Goal: Transaction & Acquisition: Purchase product/service

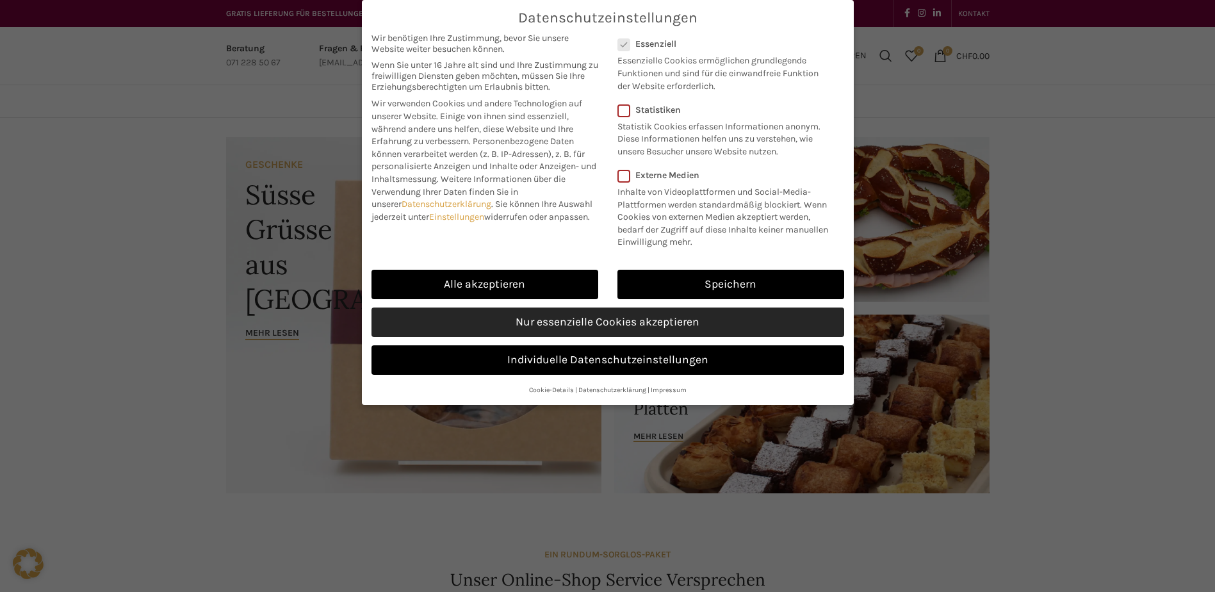
click at [727, 326] on link "Nur essenzielle Cookies akzeptieren" at bounding box center [608, 322] width 473 height 29
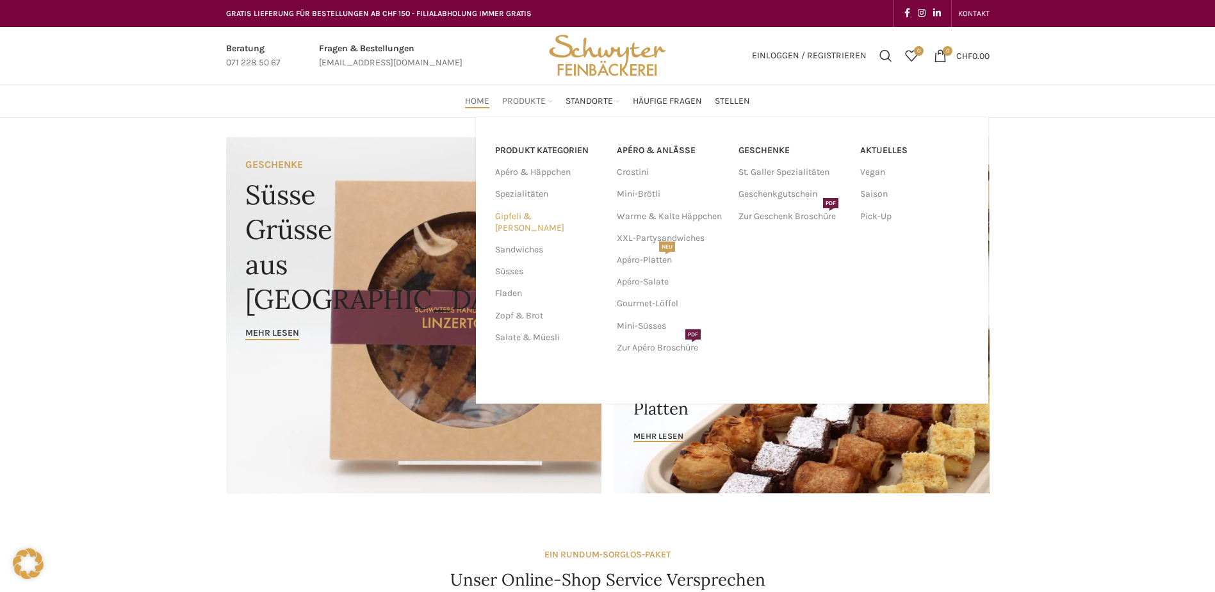
click at [512, 220] on link "Gipfeli & [PERSON_NAME]" at bounding box center [548, 222] width 106 height 33
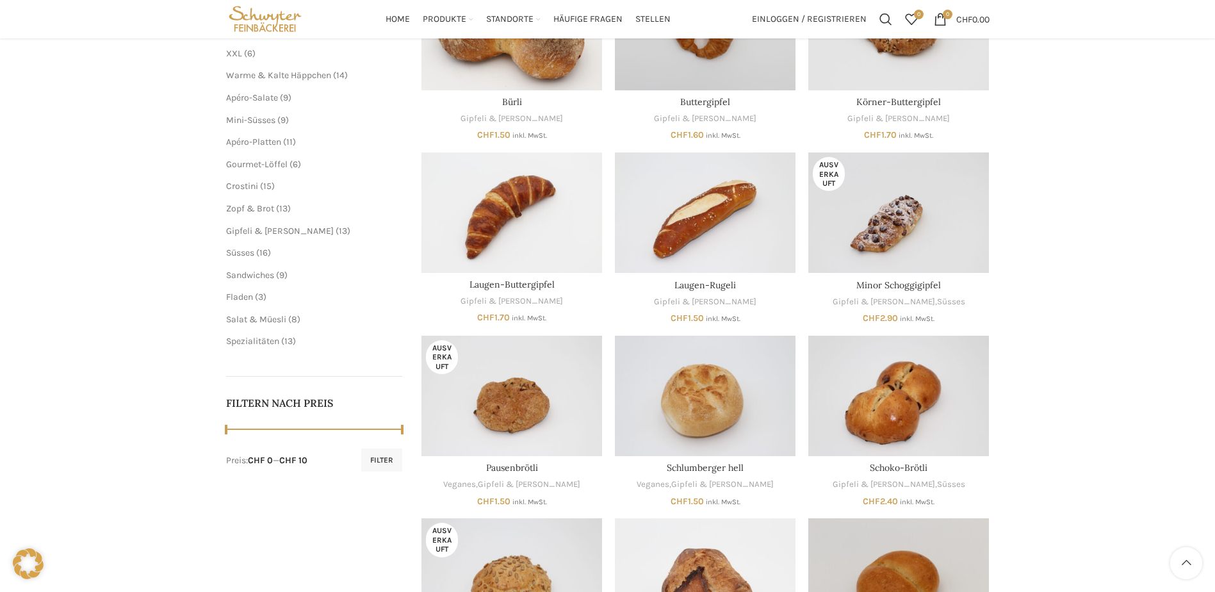
scroll to position [149, 0]
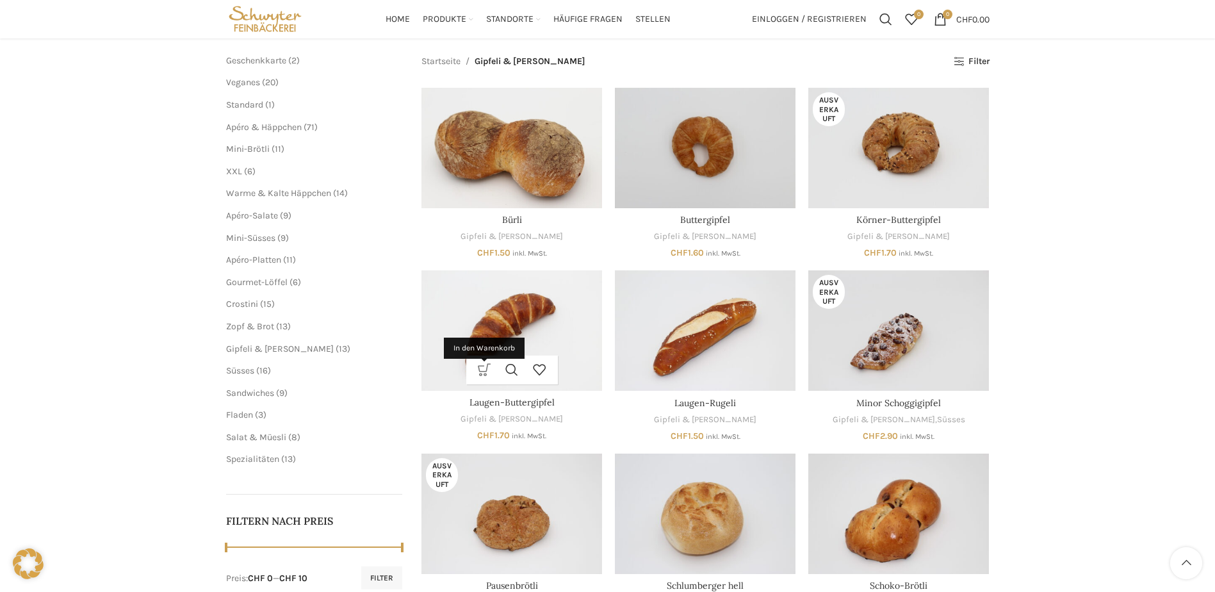
click at [479, 367] on link "In den Warenkorb" at bounding box center [485, 370] width 28 height 29
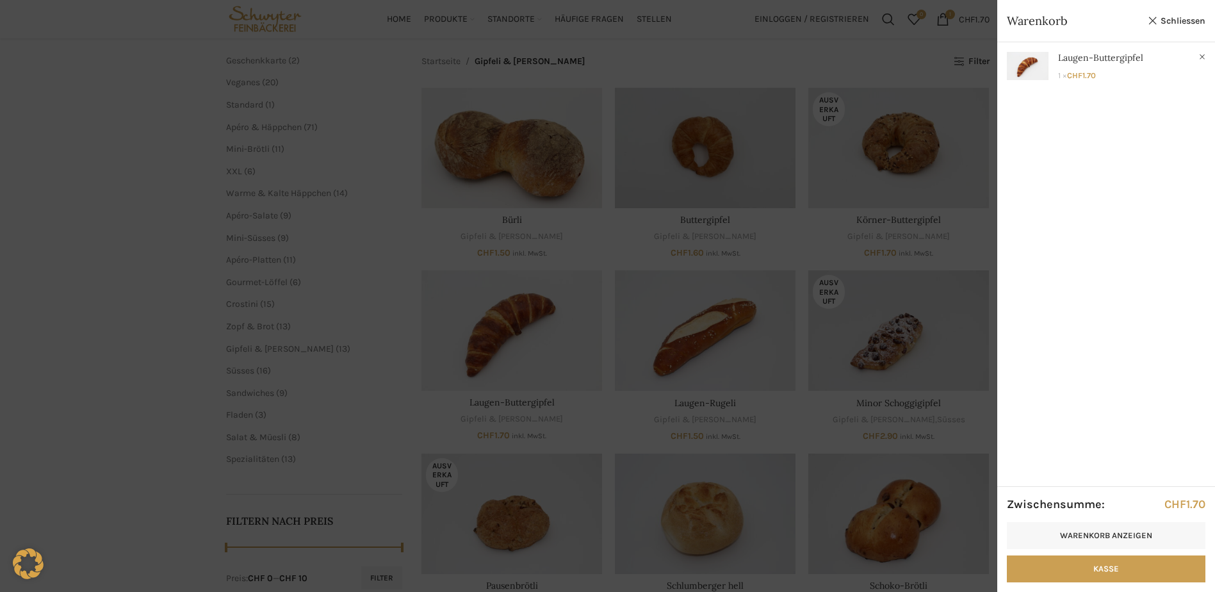
click at [504, 338] on div at bounding box center [607, 296] width 1215 height 592
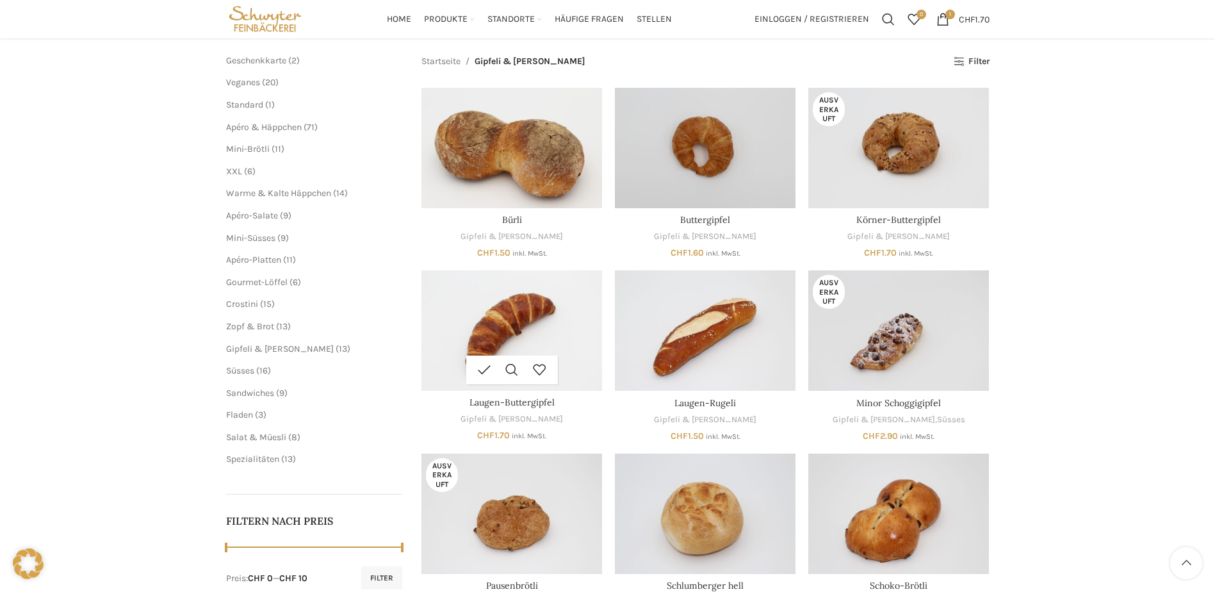
click at [505, 325] on img "Laugen-Buttergipfel" at bounding box center [512, 330] width 181 height 120
click at [721, 133] on img "Buttergipfel" at bounding box center [705, 148] width 181 height 120
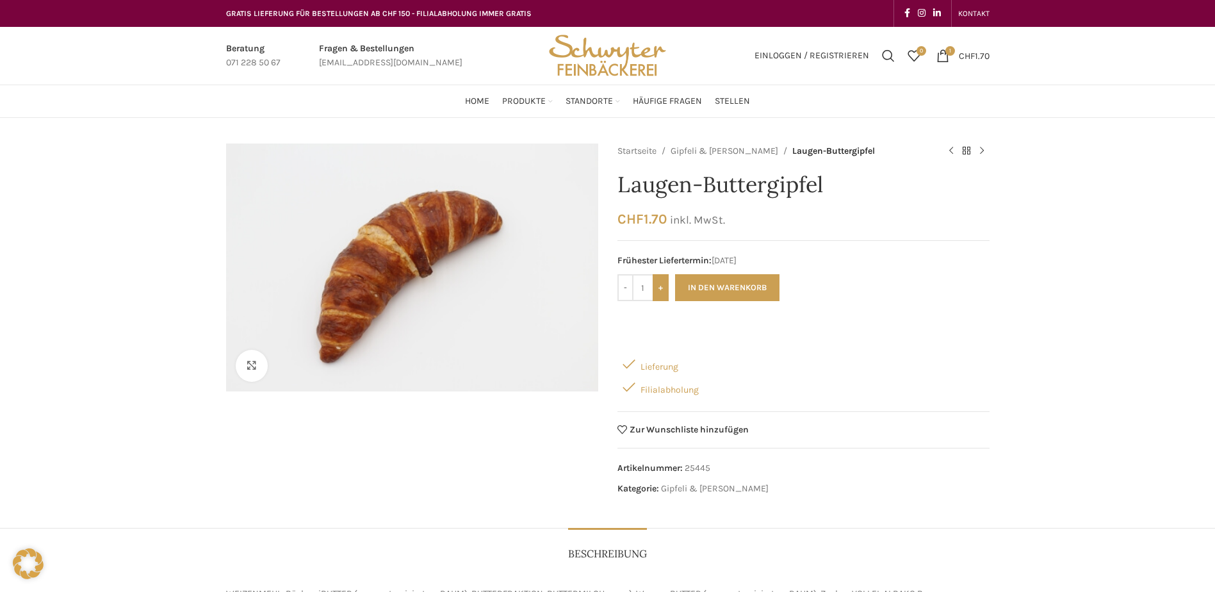
click at [666, 290] on input "+" at bounding box center [661, 287] width 16 height 27
click at [662, 288] on input "+" at bounding box center [661, 287] width 16 height 27
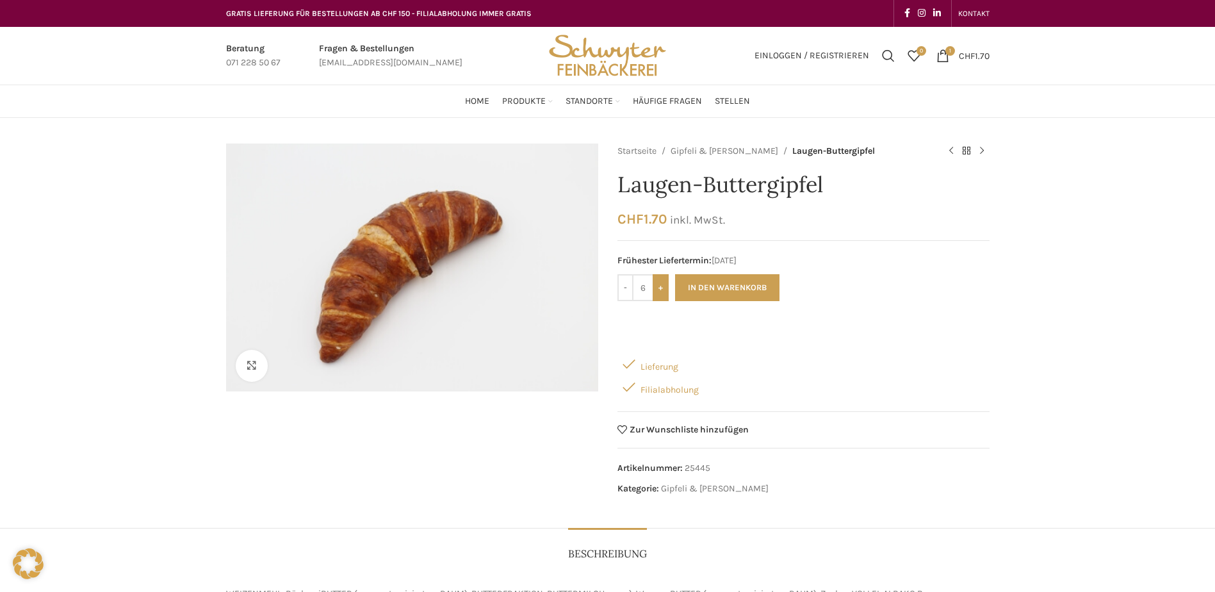
click at [662, 288] on input "+" at bounding box center [661, 287] width 16 height 27
click at [618, 282] on input "-" at bounding box center [626, 287] width 16 height 27
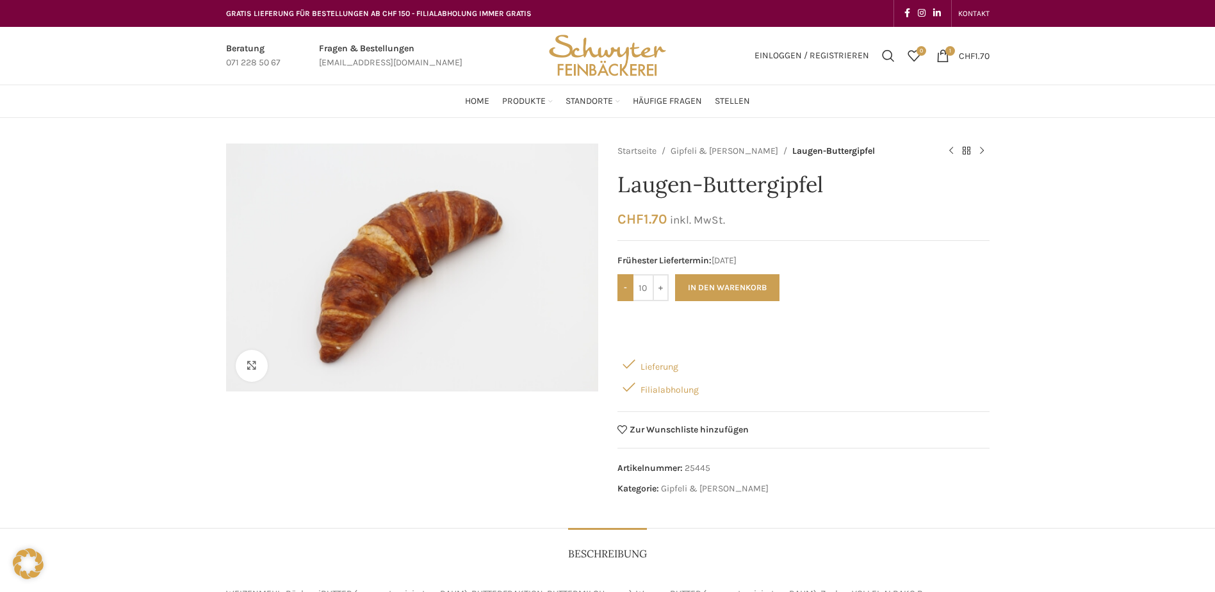
type input "9"
click at [734, 280] on button "In den Warenkorb" at bounding box center [727, 287] width 104 height 27
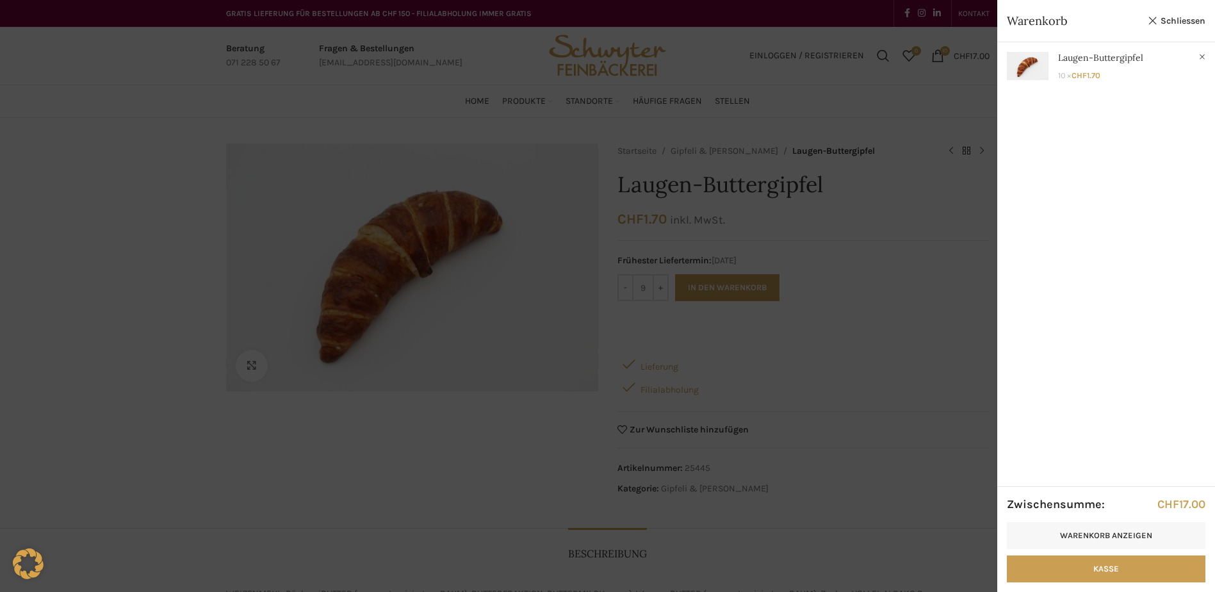
click at [907, 233] on div at bounding box center [607, 296] width 1215 height 592
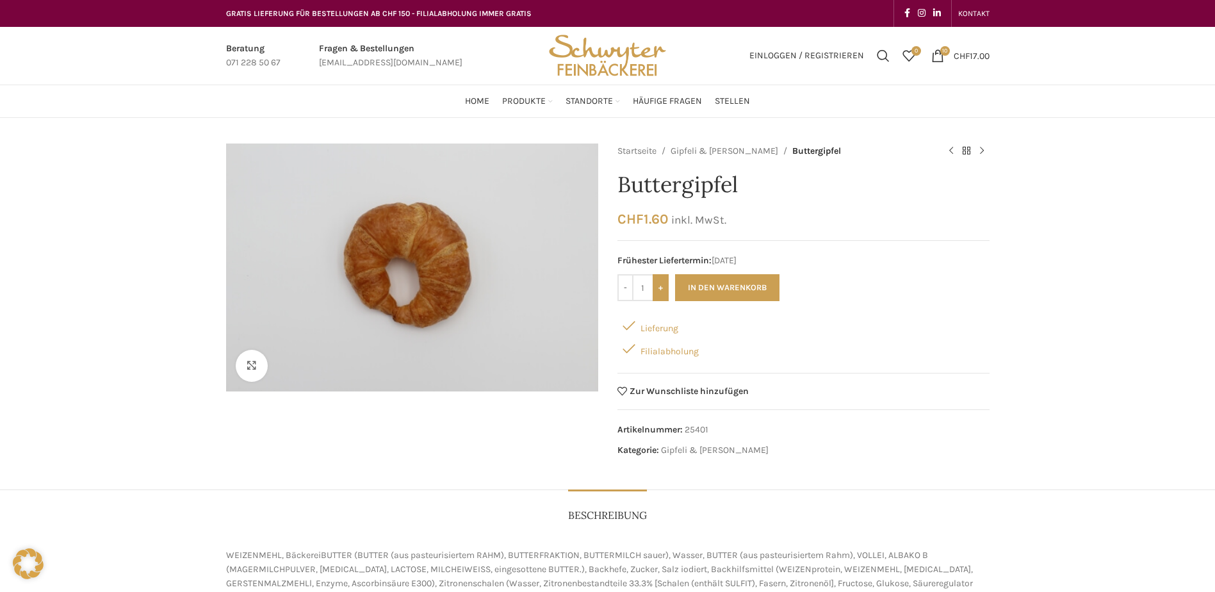
click at [664, 289] on input "+" at bounding box center [661, 287] width 16 height 27
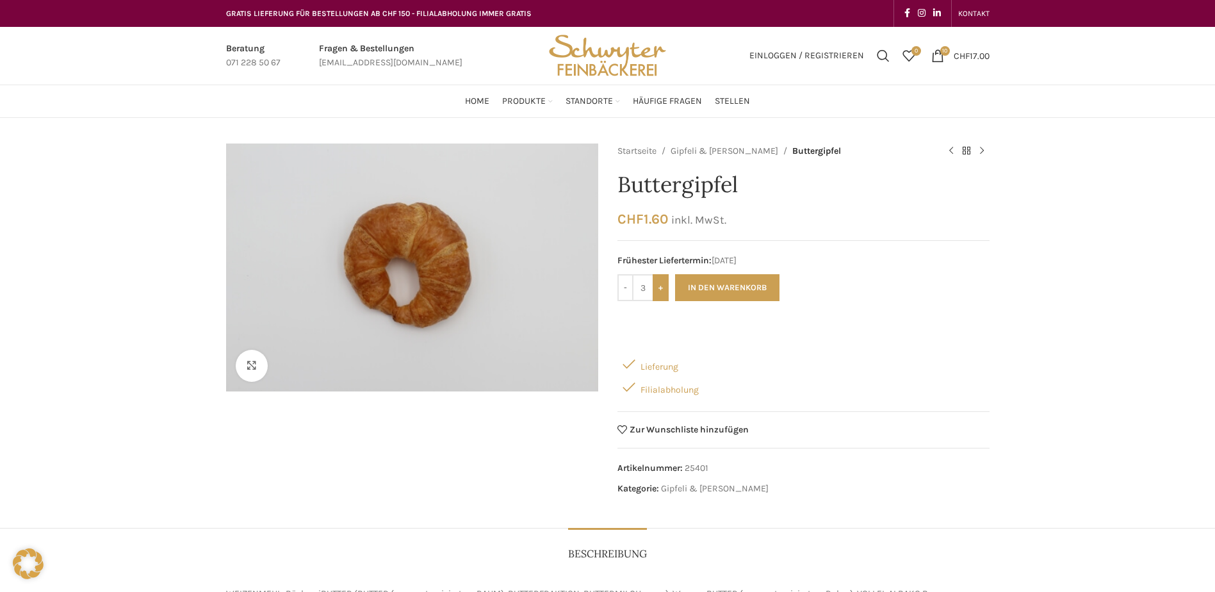
click at [664, 289] on input "+" at bounding box center [661, 287] width 16 height 27
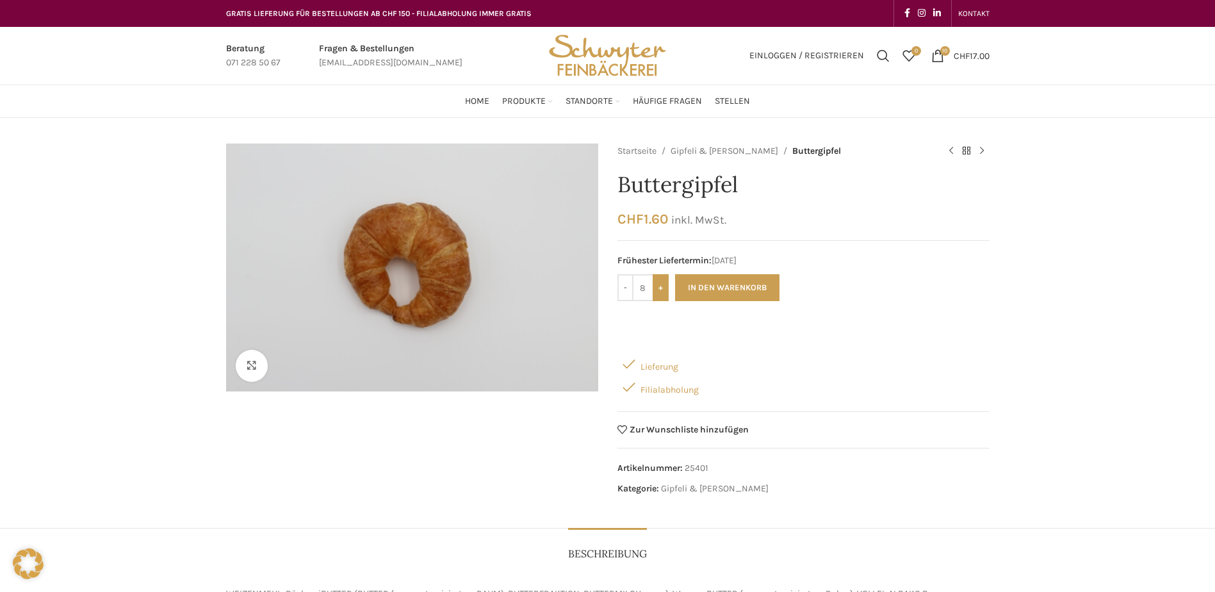
click at [664, 289] on input "+" at bounding box center [661, 287] width 16 height 27
type input "10"
click at [755, 283] on button "In den Warenkorb" at bounding box center [727, 287] width 104 height 27
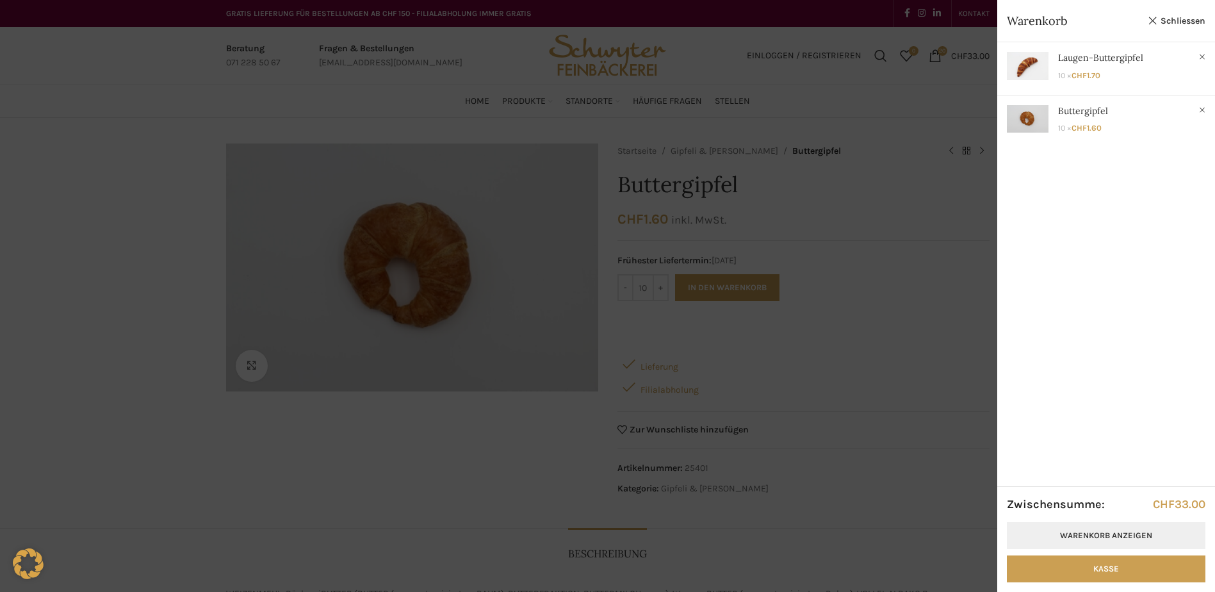
click at [1050, 533] on link "Warenkorb anzeigen" at bounding box center [1106, 535] width 199 height 27
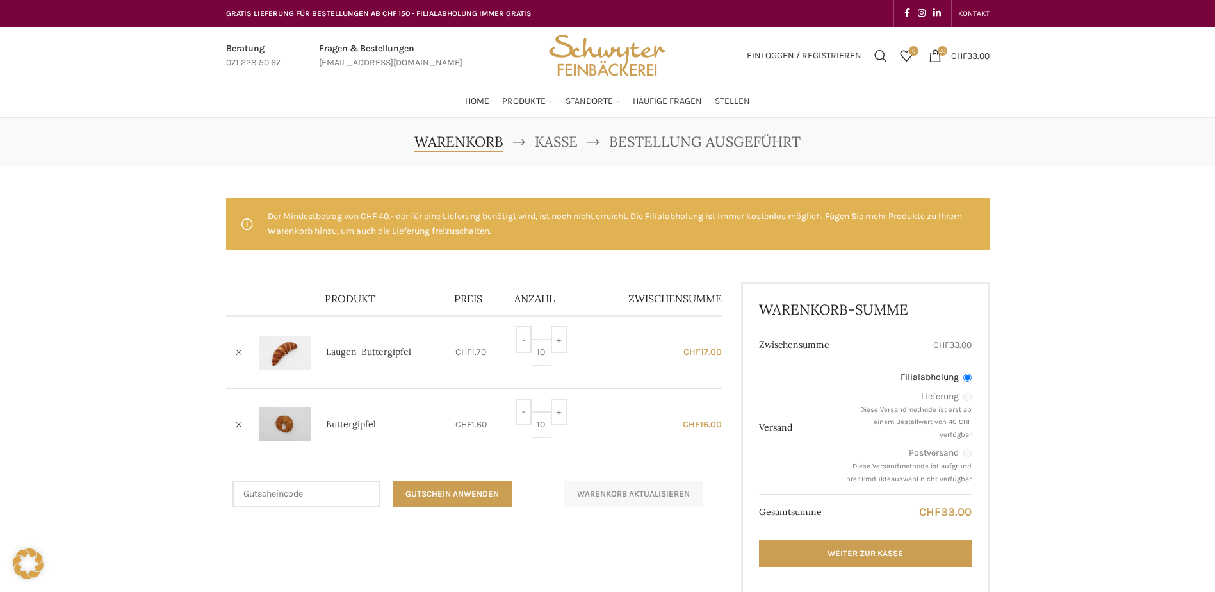
scroll to position [128, 0]
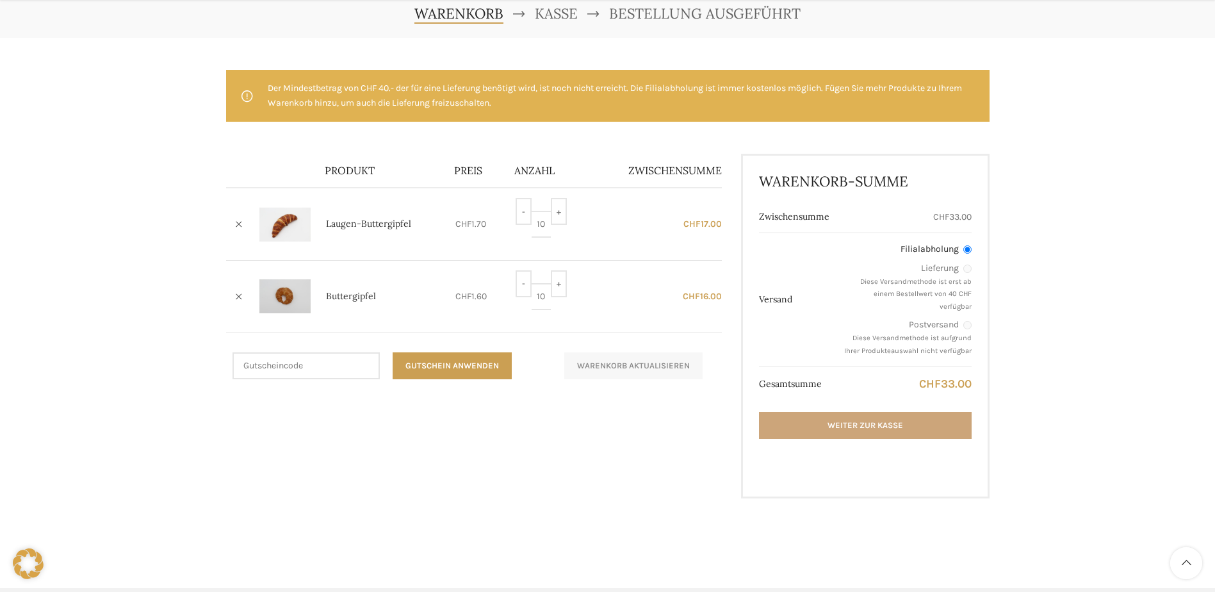
click at [896, 417] on link "Weiter zur Kasse" at bounding box center [865, 425] width 212 height 27
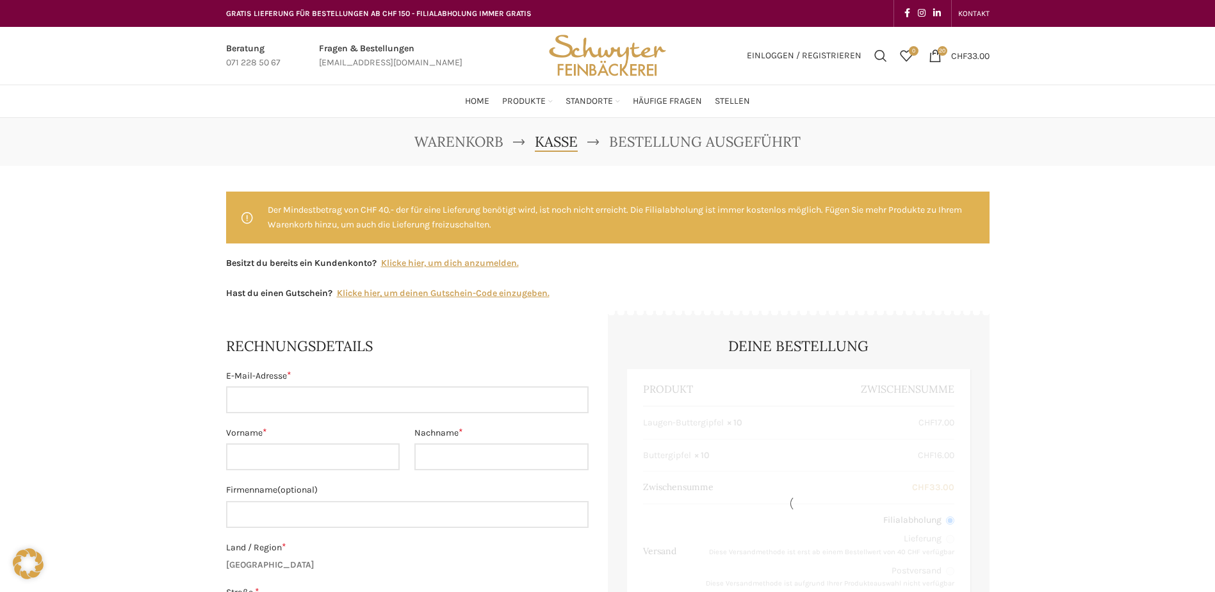
select select "SG"
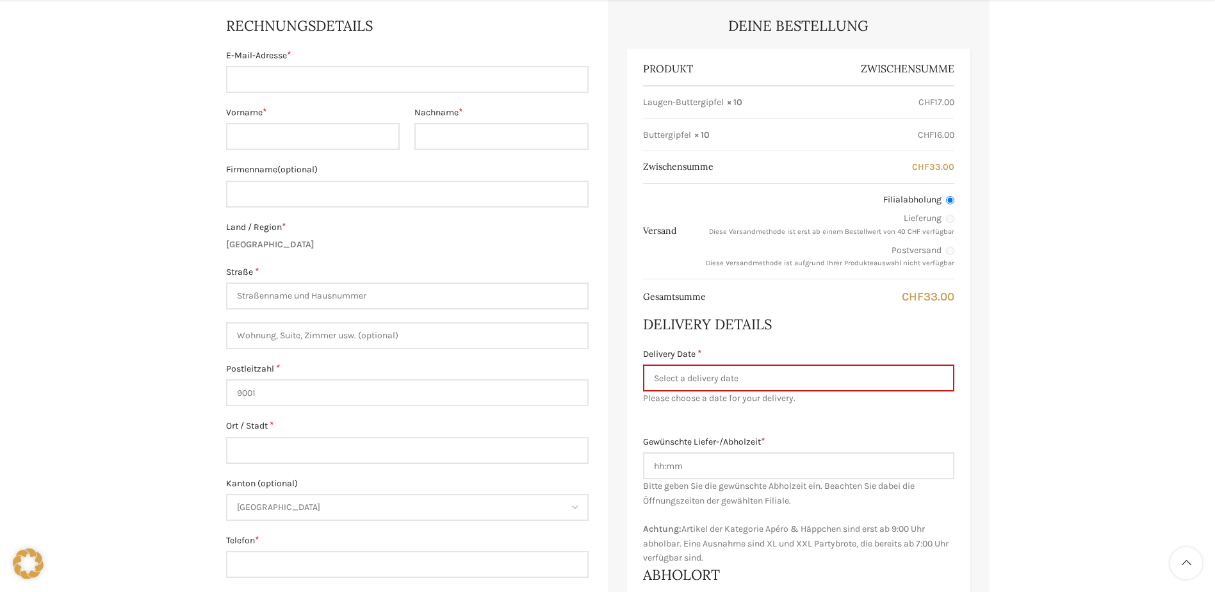
scroll to position [384, 0]
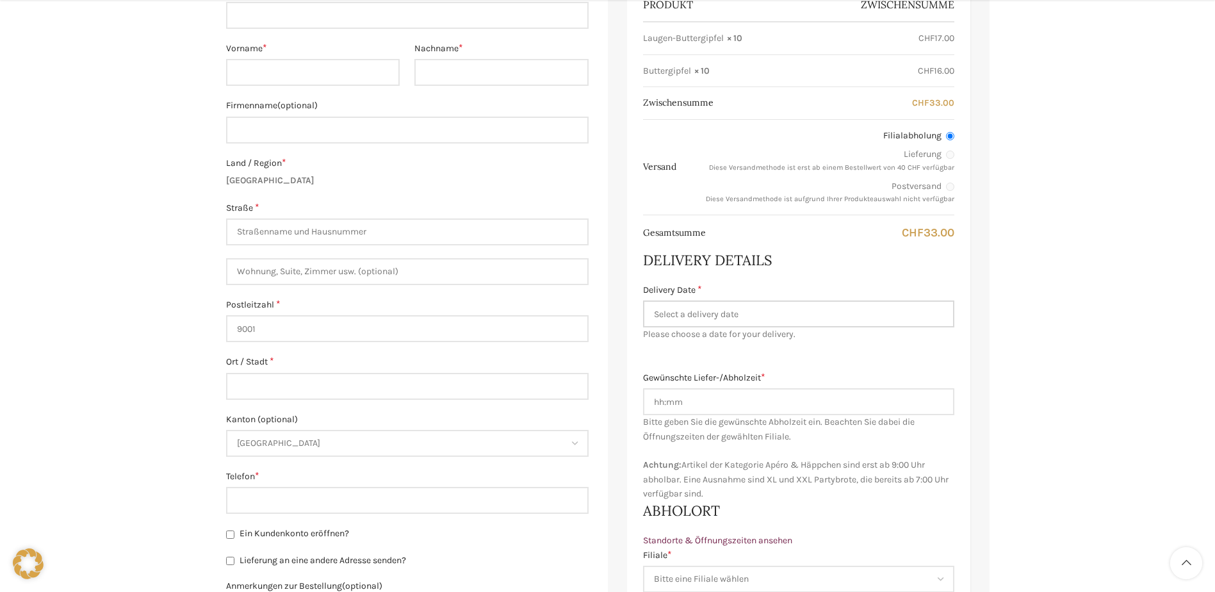
click at [785, 317] on input "Delivery Date *" at bounding box center [798, 313] width 311 height 27
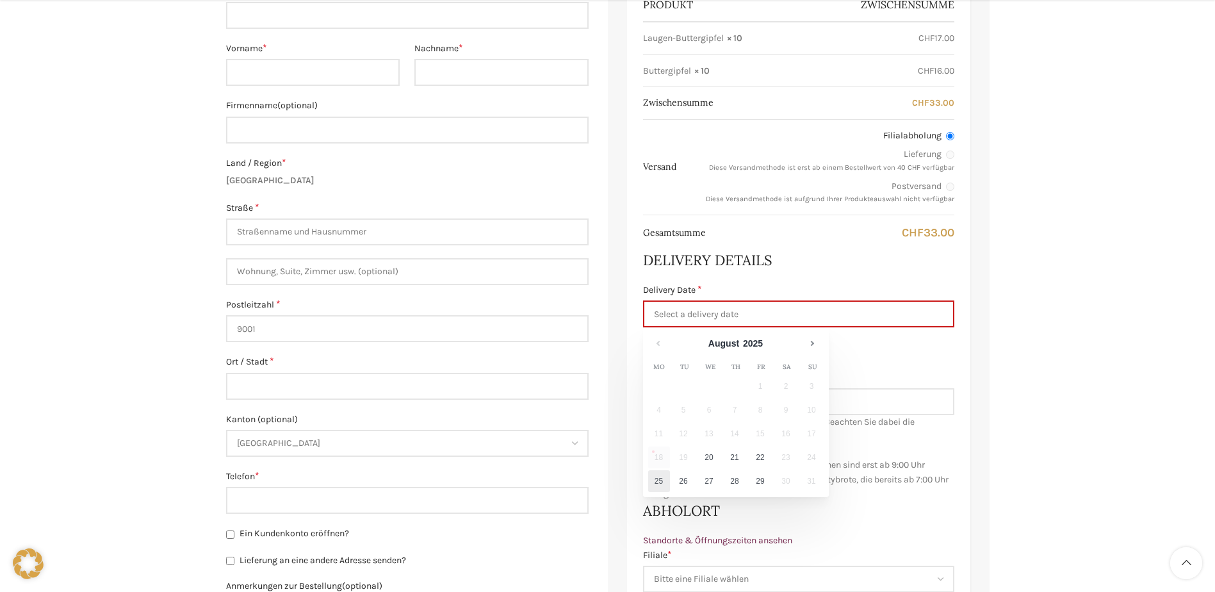
click at [661, 488] on link "25" at bounding box center [659, 481] width 22 height 22
type input "25.08.2025"
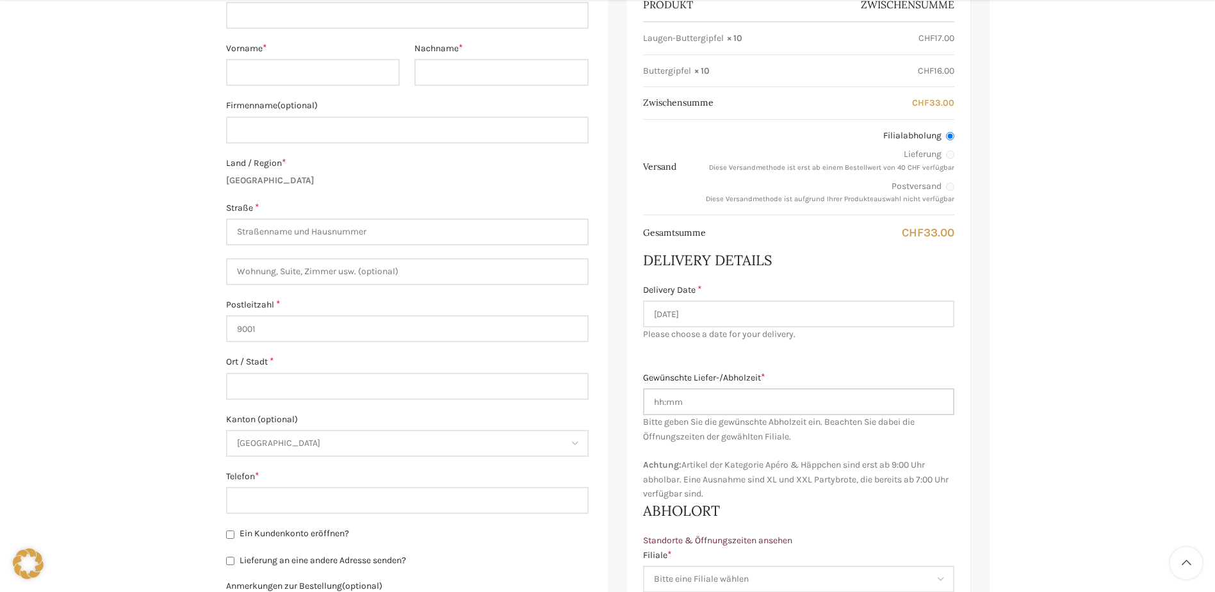
click at [708, 403] on input "Gewünschte Liefer-/Abholzeit *" at bounding box center [798, 401] width 311 height 27
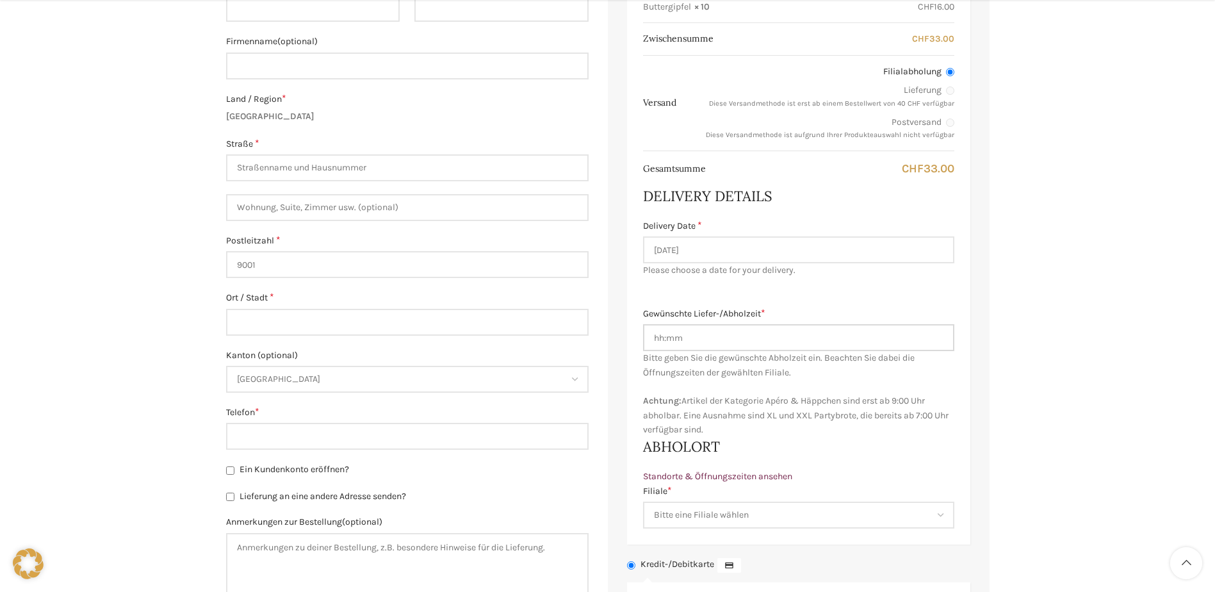
scroll to position [577, 0]
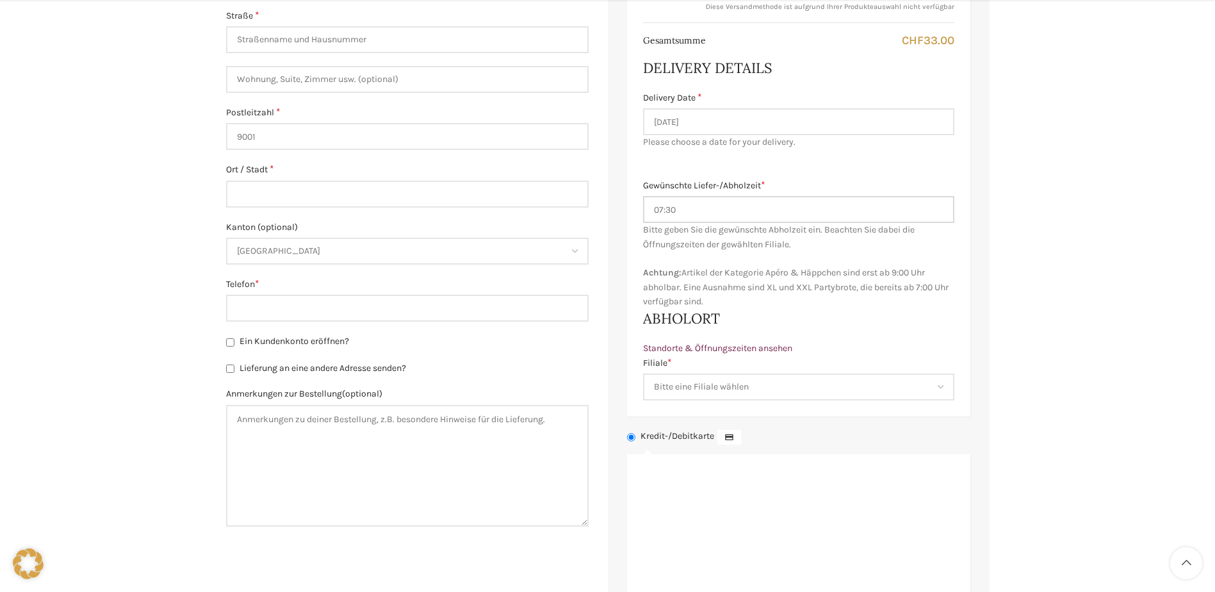
type input "07:30"
click at [725, 391] on select "Bitte eine Filiale wählen Backstube Schuppis Neugasse Lindenpark Bahnhof St. Ga…" at bounding box center [798, 386] width 311 height 27
select select "11684"
click at [643, 373] on select "Bitte eine Filiale wählen Backstube Schuppis Neugasse Lindenpark Bahnhof St. Ga…" at bounding box center [798, 386] width 311 height 27
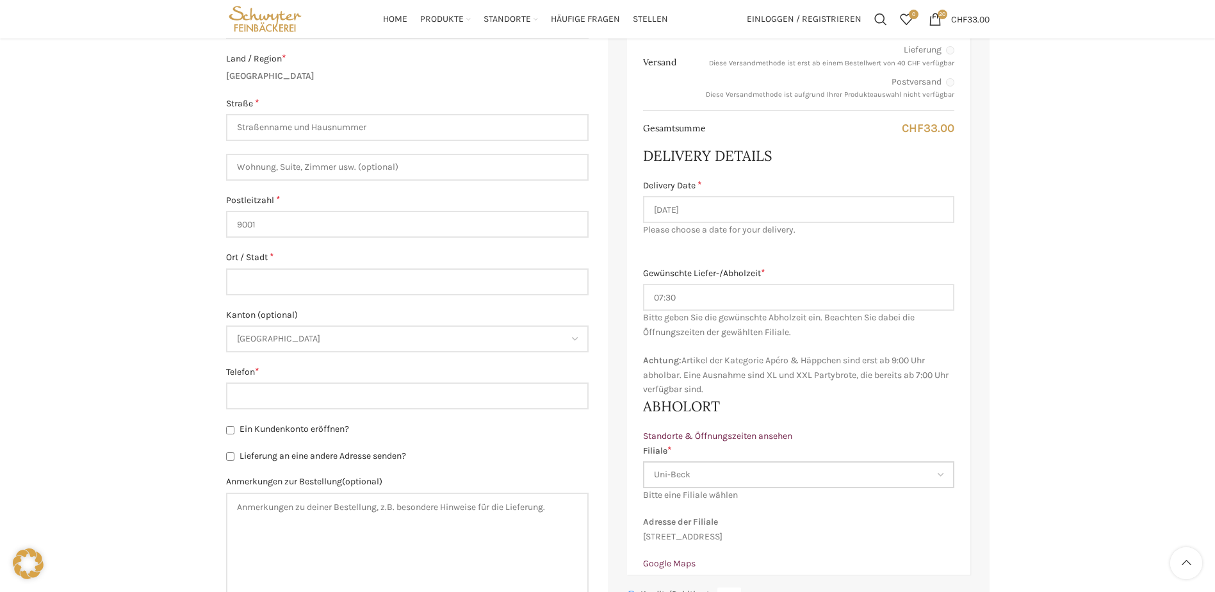
scroll to position [433, 0]
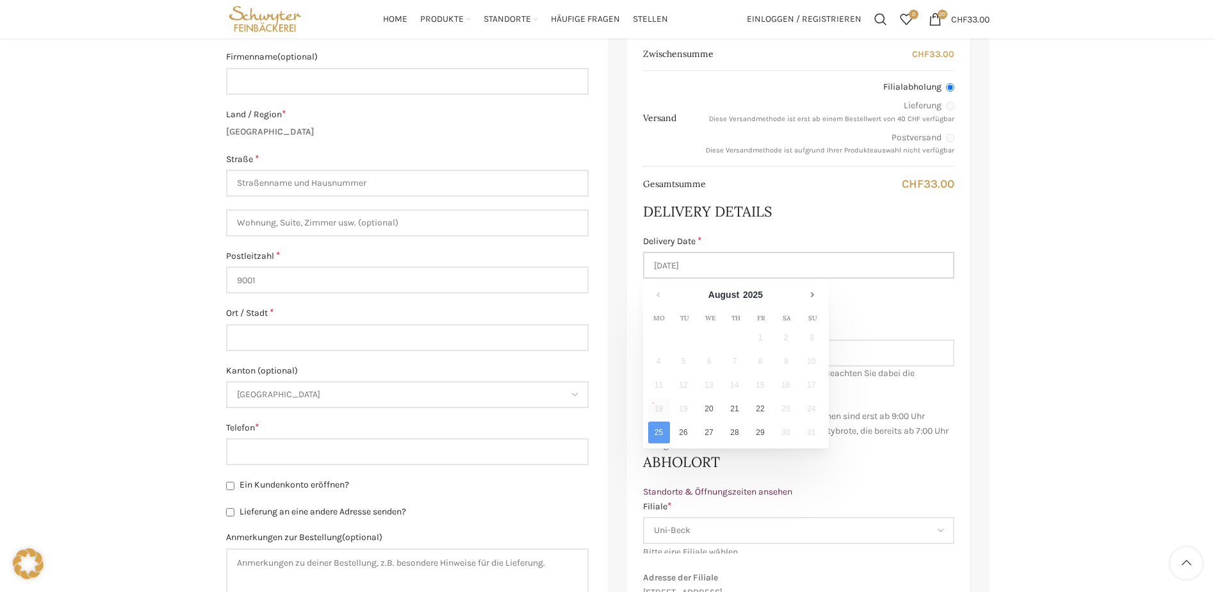
click at [718, 262] on input "25.08.2025" at bounding box center [798, 265] width 311 height 27
click at [1138, 320] on div "Warenkorb Kasse Bestellung ausgeführt Der Mindestbetrag von CHF 40.- der für ei…" at bounding box center [607, 351] width 1215 height 1332
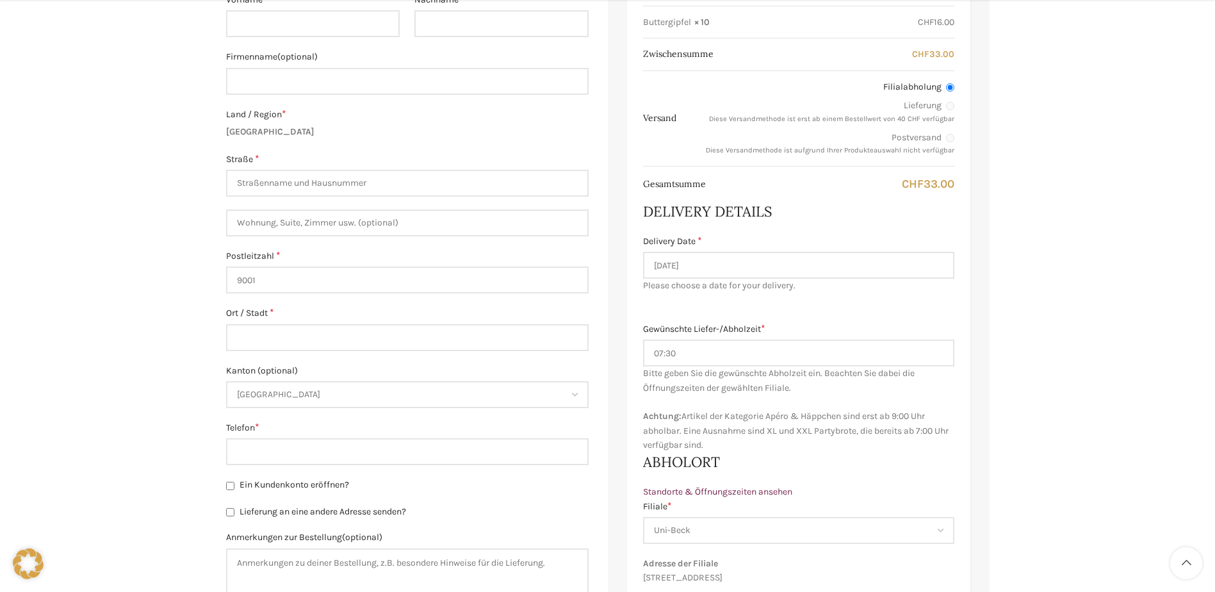
scroll to position [0, 0]
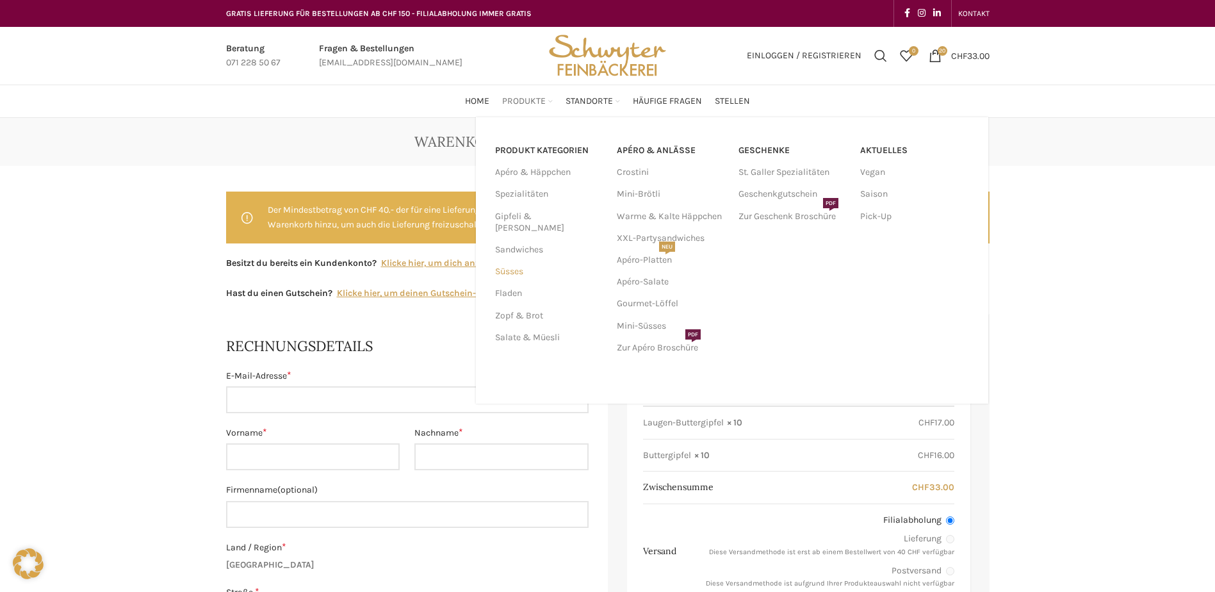
click at [521, 261] on link "Süsses" at bounding box center [548, 272] width 106 height 22
